Goal: Task Accomplishment & Management: Manage account settings

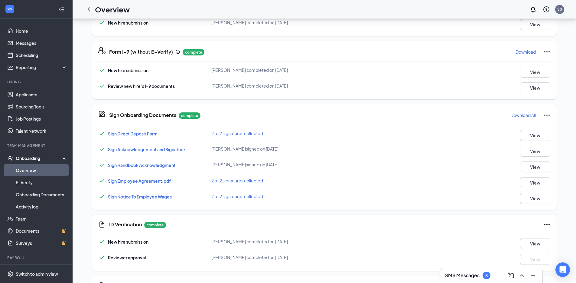
scroll to position [188, 0]
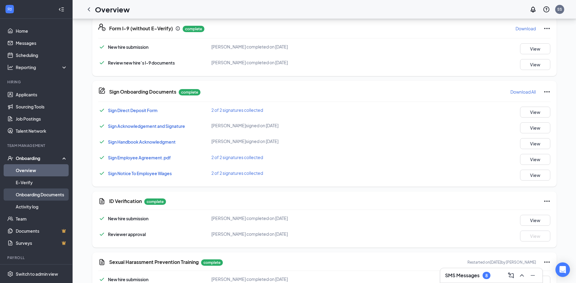
click at [57, 196] on link "Onboarding Documents" at bounding box center [42, 194] width 52 height 12
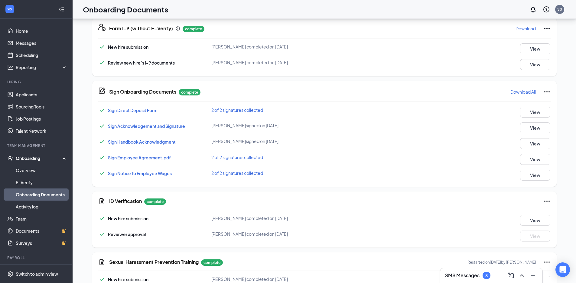
scroll to position [27, 0]
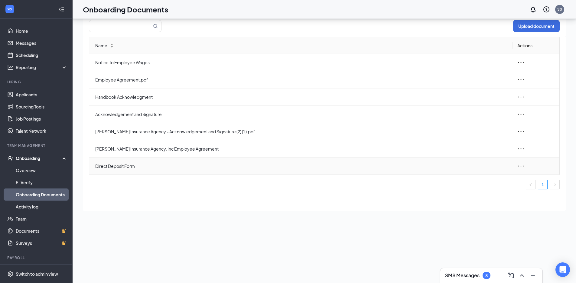
click at [521, 166] on icon "ellipsis" at bounding box center [521, 165] width 7 height 7
click at [475, 192] on div "Edit" at bounding box center [488, 192] width 65 height 7
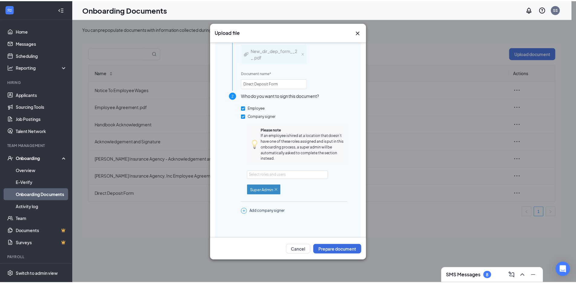
scroll to position [32, 0]
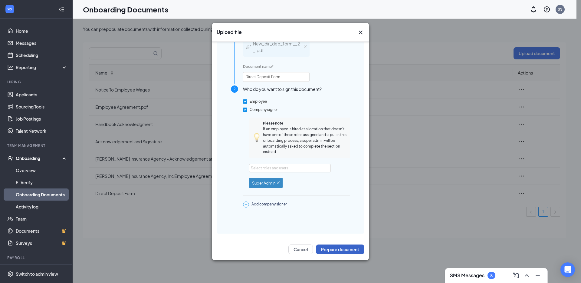
click at [345, 250] on button "Prepare document" at bounding box center [340, 249] width 48 height 10
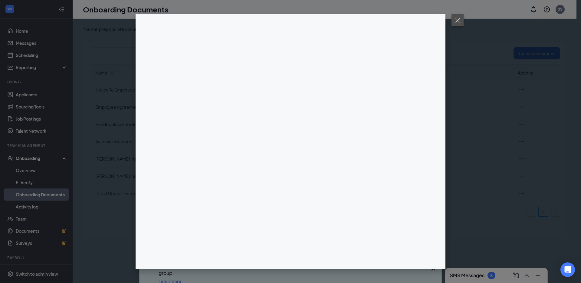
click at [460, 20] on button at bounding box center [457, 20] width 12 height 12
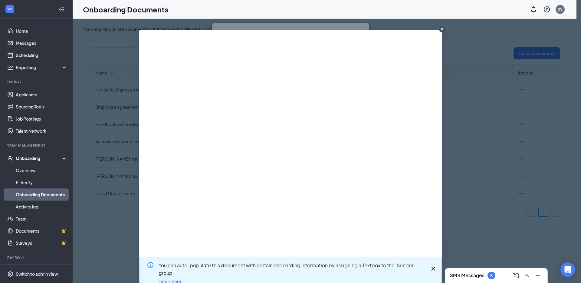
click at [440, 29] on circle "CloseIconInverted" at bounding box center [442, 29] width 6 height 6
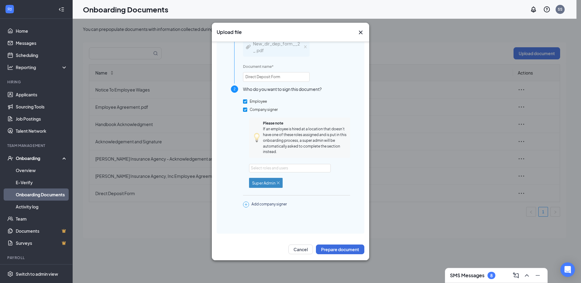
click at [360, 31] on icon "Cross" at bounding box center [360, 32] width 7 height 7
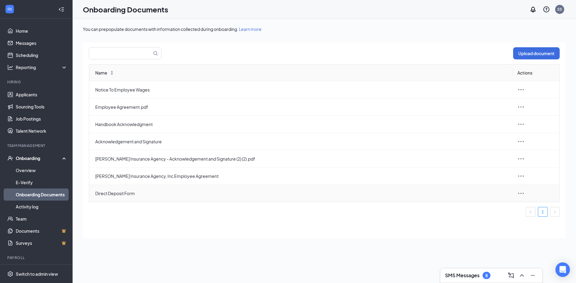
click at [523, 191] on icon "ellipsis" at bounding box center [521, 192] width 7 height 7
click at [471, 221] on div "Edit" at bounding box center [488, 220] width 65 height 7
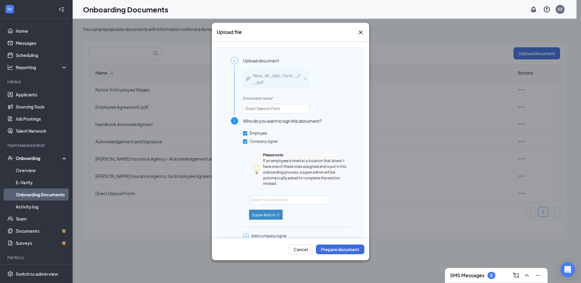
click at [361, 31] on icon "Cross" at bounding box center [360, 32] width 7 height 7
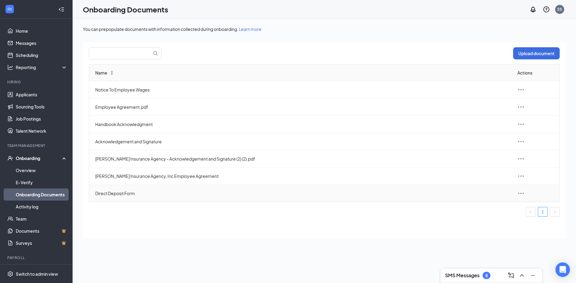
click at [519, 193] on icon "ellipsis" at bounding box center [521, 192] width 7 height 7
click at [484, 222] on div "Edit" at bounding box center [488, 220] width 65 height 7
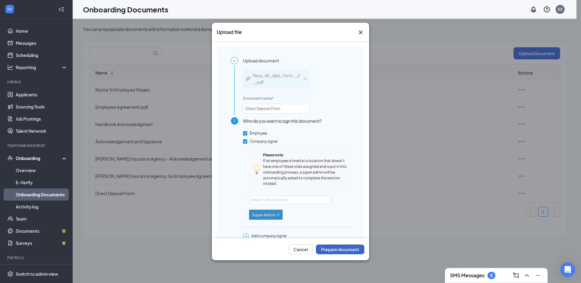
click at [345, 250] on button "Prepare document" at bounding box center [340, 249] width 48 height 10
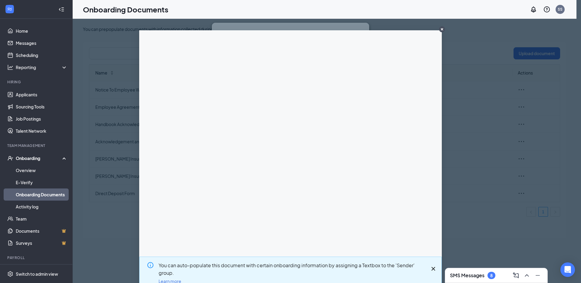
click at [441, 28] on icon "CloseIconInverted" at bounding box center [442, 29] width 2 height 2
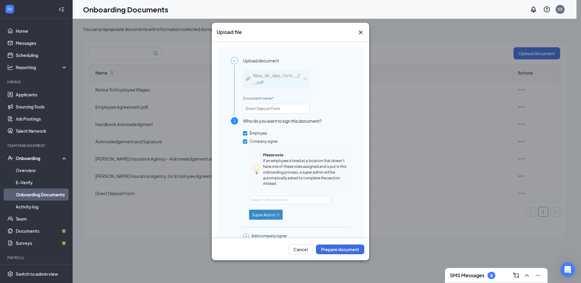
click at [362, 33] on icon "Cross" at bounding box center [360, 32] width 7 height 7
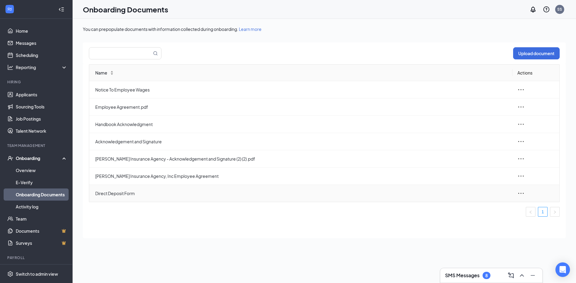
click at [524, 193] on icon "ellipsis" at bounding box center [521, 192] width 7 height 7
click at [482, 221] on div "Edit" at bounding box center [488, 220] width 65 height 7
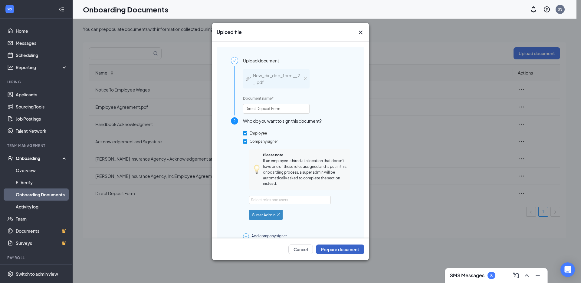
click at [329, 252] on button "Prepare document" at bounding box center [340, 249] width 48 height 10
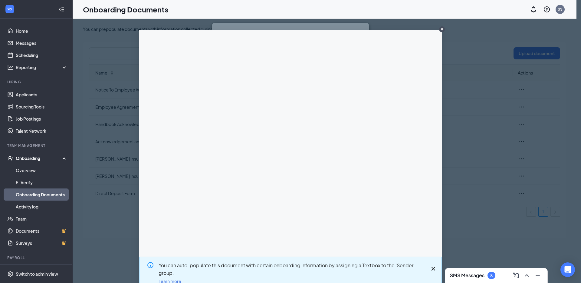
click at [441, 28] on icon "CloseIconInverted" at bounding box center [442, 29] width 2 height 2
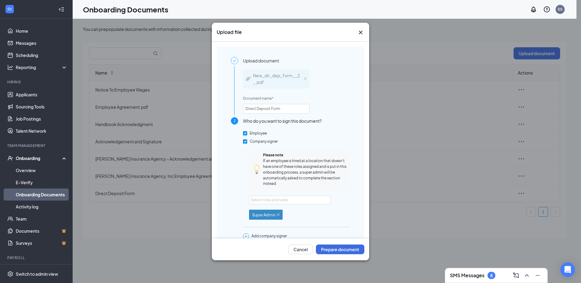
click at [362, 33] on icon "Cross" at bounding box center [360, 32] width 7 height 7
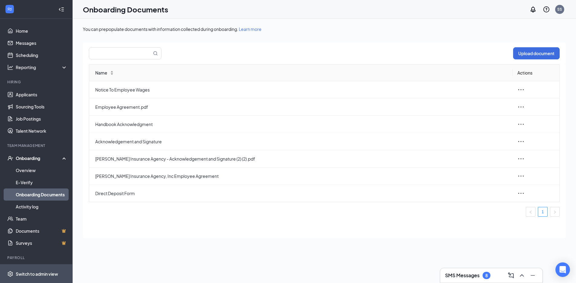
click at [39, 273] on div "Switch to admin view" at bounding box center [37, 273] width 42 height 6
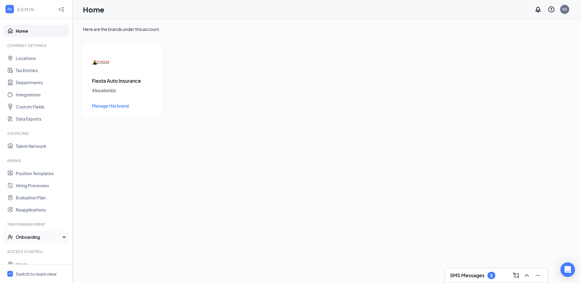
click at [36, 239] on div "Onboarding" at bounding box center [39, 237] width 47 height 6
click at [34, 250] on link "Onboarding Processes" at bounding box center [42, 249] width 52 height 12
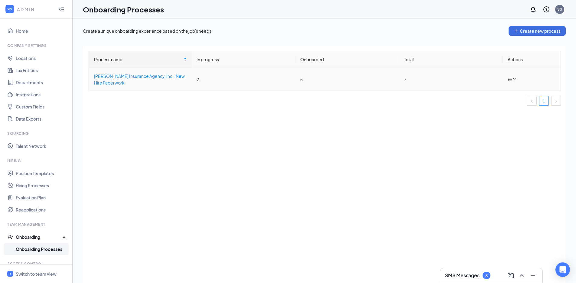
click at [141, 80] on div "Sapigao Insurance Agency, Inc - New Hire Paperwork" at bounding box center [140, 79] width 93 height 13
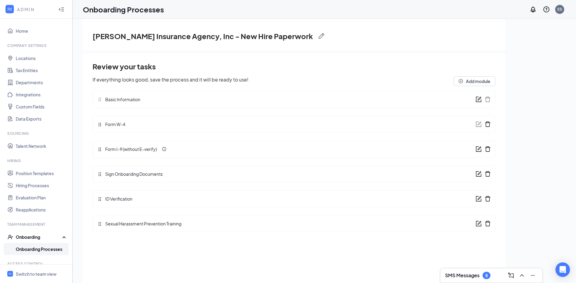
scroll to position [11, 0]
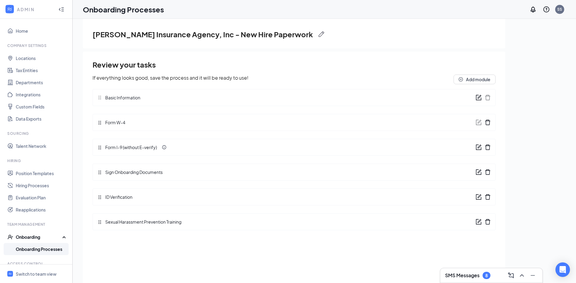
click at [151, 173] on span "Sign Onboarding Documents" at bounding box center [132, 172] width 61 height 7
click at [478, 171] on icon "form" at bounding box center [479, 172] width 6 height 6
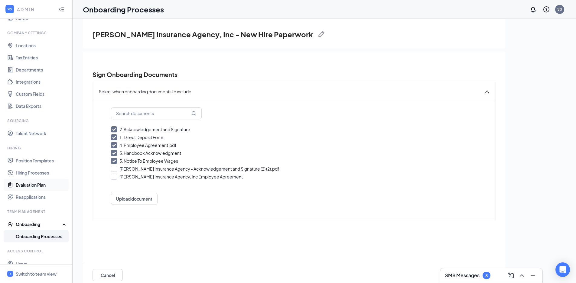
scroll to position [15, 0]
click at [52, 270] on div "Switch to team view" at bounding box center [36, 273] width 41 height 6
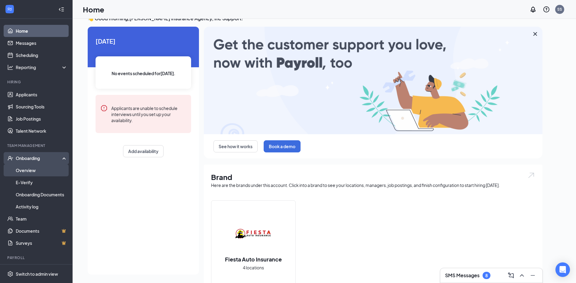
click at [34, 167] on link "Overview" at bounding box center [42, 170] width 52 height 12
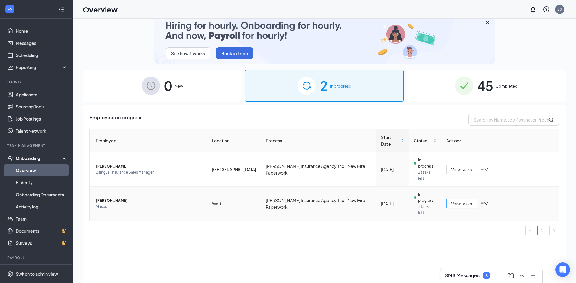
click at [460, 200] on span "View tasks" at bounding box center [461, 203] width 21 height 7
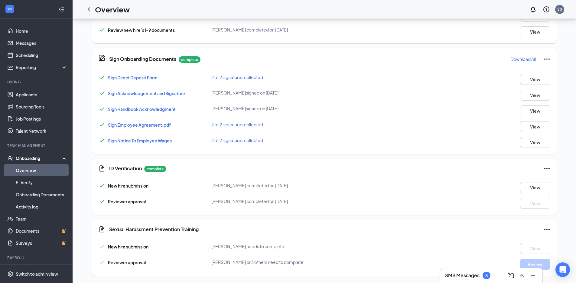
scroll to position [12, 0]
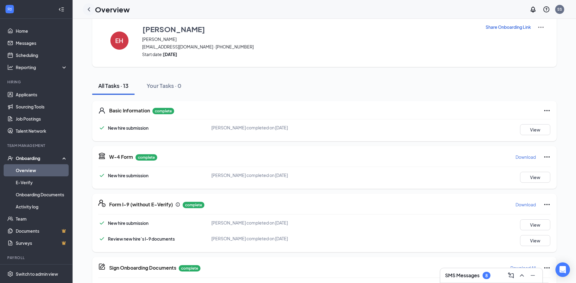
click at [85, 8] on div at bounding box center [89, 9] width 12 height 12
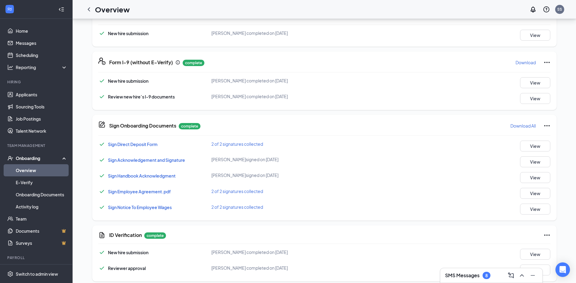
scroll to position [155, 0]
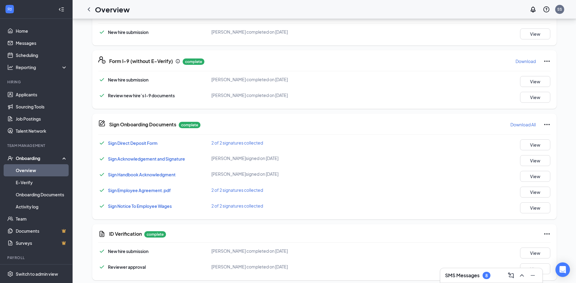
click at [547, 123] on icon "Ellipses" at bounding box center [547, 124] width 7 height 7
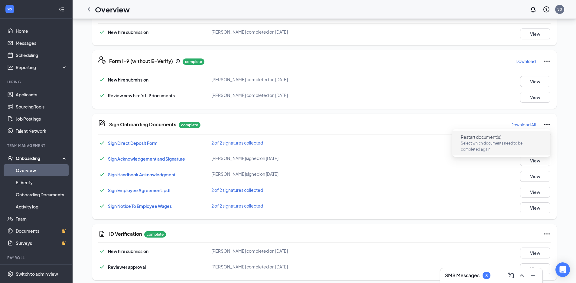
click at [476, 140] on p "Select which documents need to be completed again" at bounding box center [501, 146] width 81 height 12
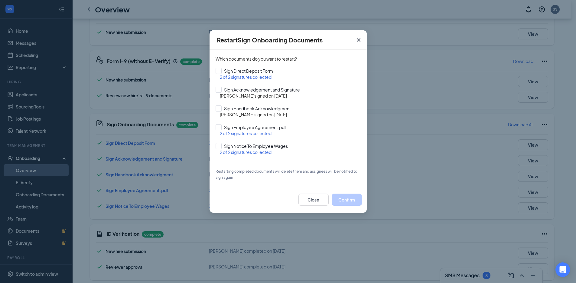
click at [361, 39] on icon "Cross" at bounding box center [358, 39] width 7 height 7
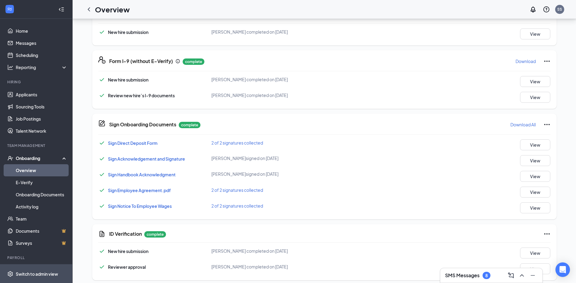
click at [54, 274] on div "Switch to admin view" at bounding box center [37, 273] width 42 height 6
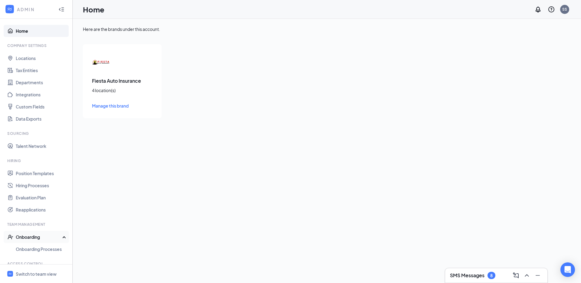
click at [44, 238] on div "Onboarding" at bounding box center [39, 237] width 47 height 6
click at [44, 237] on div "Onboarding" at bounding box center [39, 237] width 47 height 6
click at [44, 250] on link "Onboarding Processes" at bounding box center [42, 249] width 52 height 12
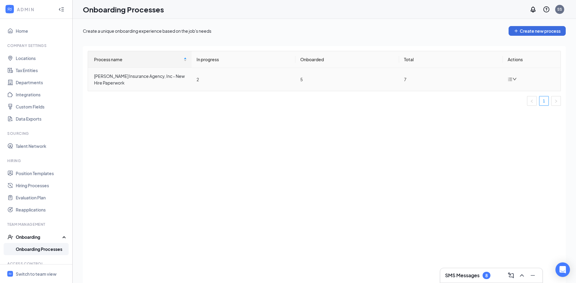
click at [514, 79] on icon "down" at bounding box center [515, 79] width 4 height 4
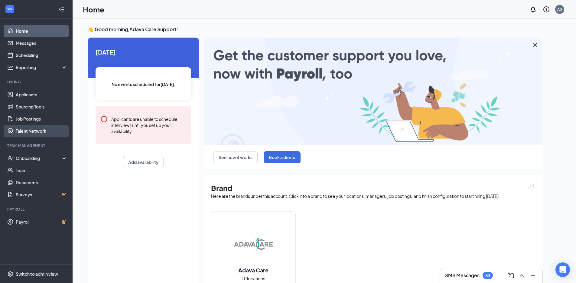
click at [46, 134] on link "Talent Network" at bounding box center [42, 131] width 52 height 12
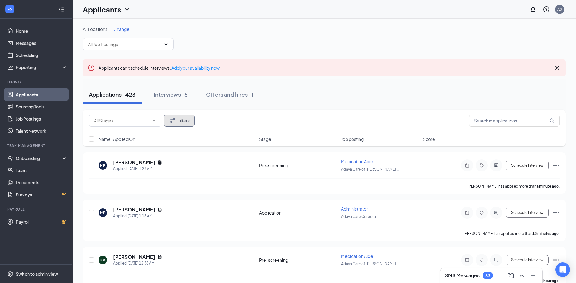
click at [189, 121] on button "Filters" at bounding box center [179, 120] width 31 height 12
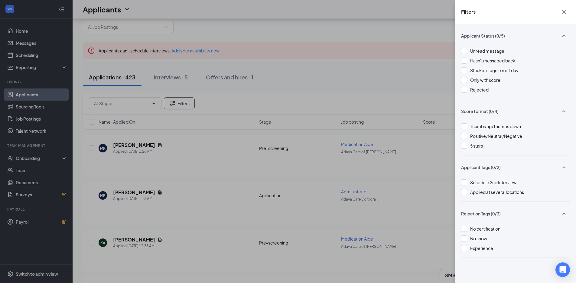
scroll to position [25, 0]
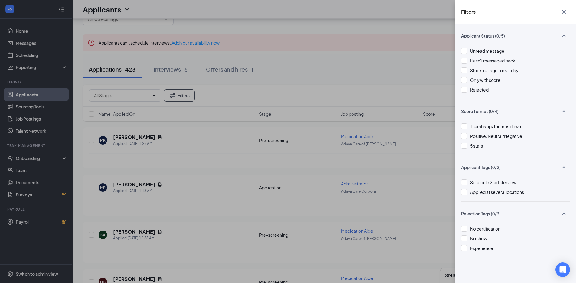
click at [356, 73] on div "Filters Applicant Status (0/5) Unread message Hasn't messaged back Stuck in sta…" at bounding box center [288, 141] width 576 height 283
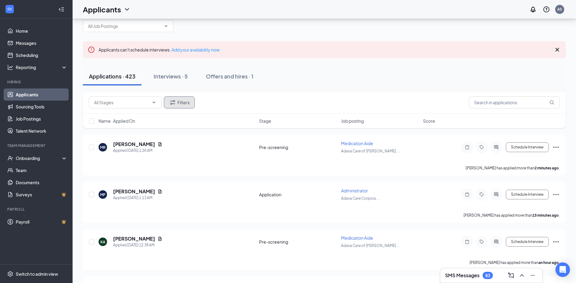
scroll to position [0, 0]
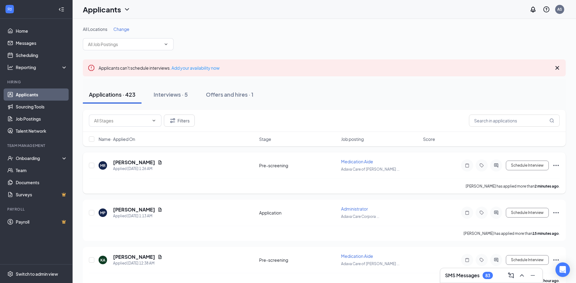
click at [178, 178] on div "[PERSON_NAME] Applied [DATE] 1:26 AM Pre-screening Medication Aide Adava Care o…" at bounding box center [324, 168] width 471 height 20
click at [558, 165] on icon "Ellipses" at bounding box center [556, 165] width 5 height 1
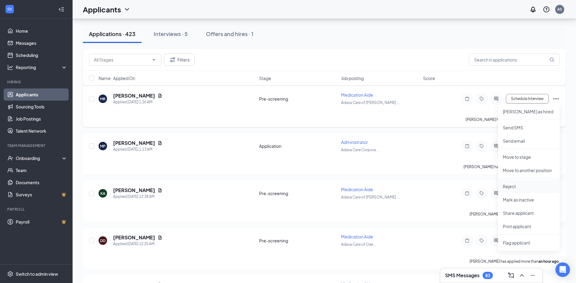
scroll to position [65, 0]
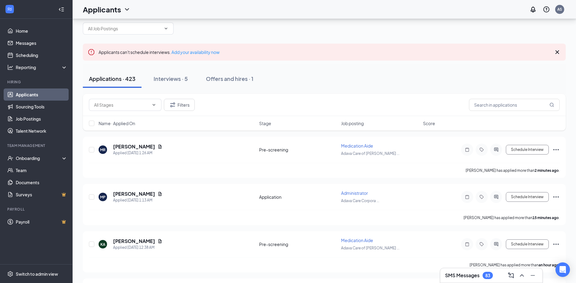
scroll to position [0, 0]
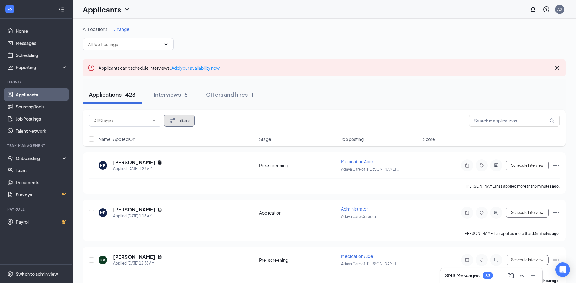
click at [179, 120] on button "Filters" at bounding box center [179, 120] width 31 height 12
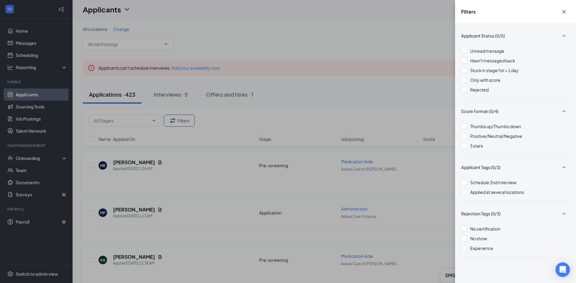
click at [355, 110] on div "Filters Applicant Status (0/5) Unread message Hasn't messaged back Stuck in sta…" at bounding box center [288, 141] width 576 height 283
